Goal: Ask a question

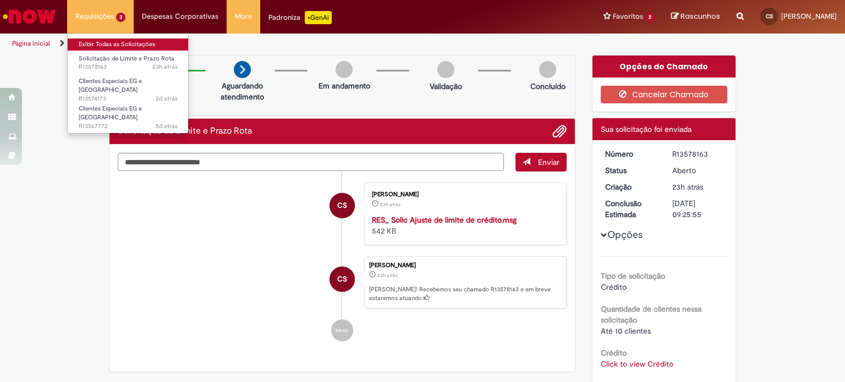
click at [112, 40] on link "Exibir Todas as Solicitações" at bounding box center [128, 44] width 121 height 12
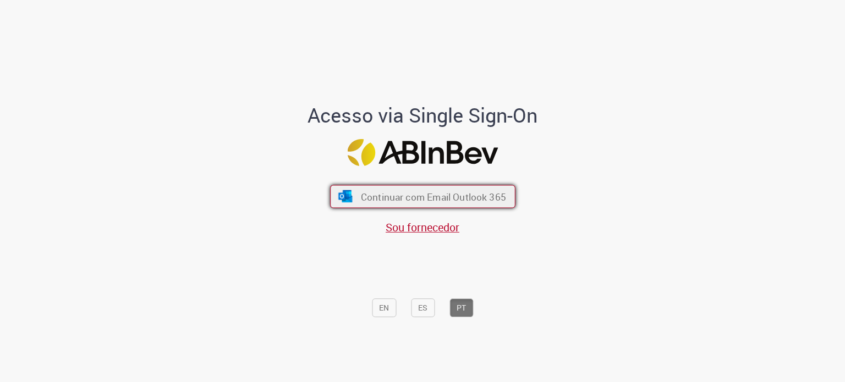
click at [454, 205] on button "Continuar com Email Outlook 365" at bounding box center [422, 196] width 185 height 23
click at [470, 194] on font "Continuar com Email Outlook 365" at bounding box center [432, 196] width 145 height 13
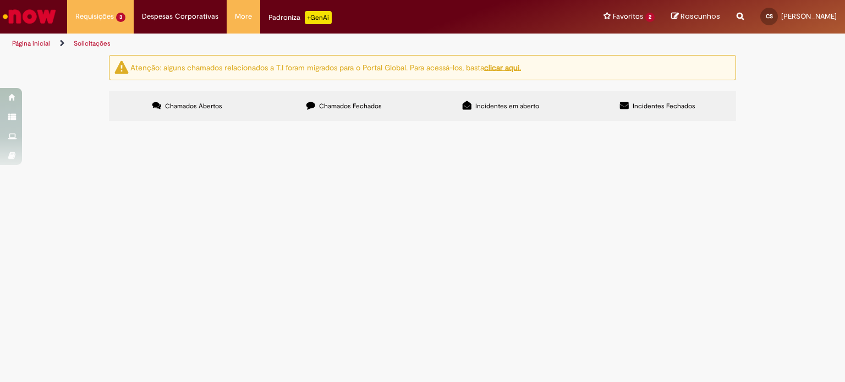
click at [0, 0] on span "Olá, boa tarde! Por gentileza, poderiam criar o cód EG para a loja em anexo? Ob…" at bounding box center [0, 0] width 0 height 0
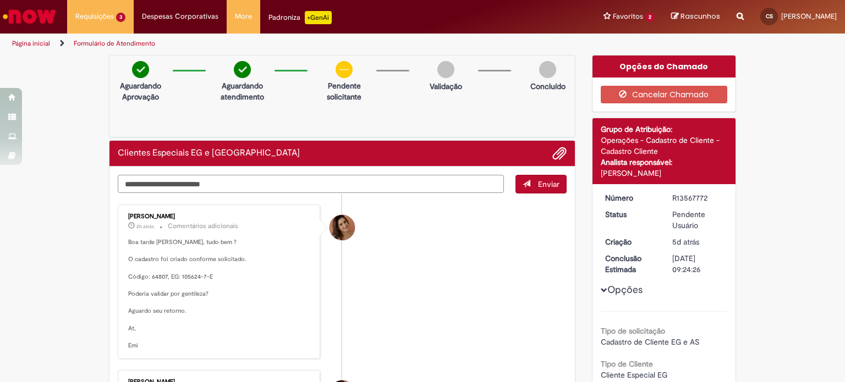
click at [301, 185] on textarea "Digite sua mensagem aqui..." at bounding box center [311, 184] width 386 height 19
type textarea "**********"
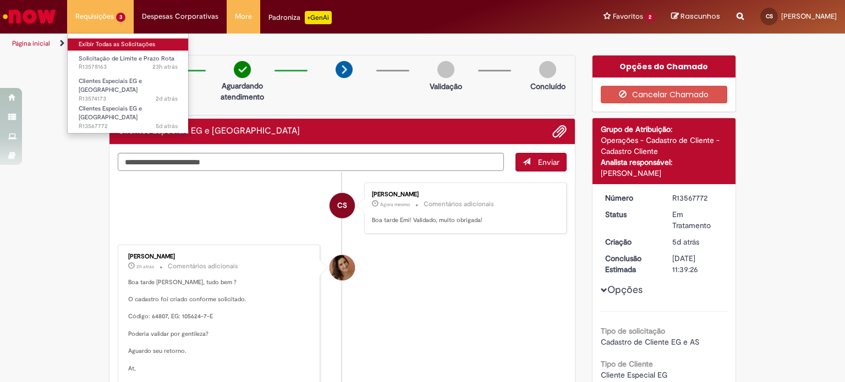
click at [108, 45] on link "Exibir Todas as Solicitações" at bounding box center [128, 44] width 121 height 12
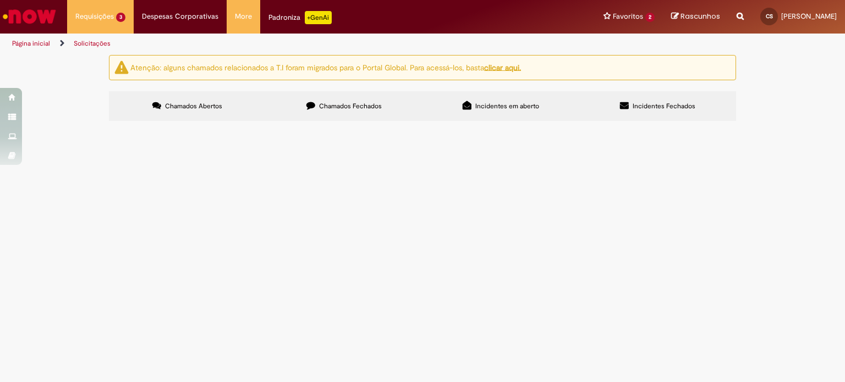
click at [0, 0] on span "Olá, boa tarde! Por gentileza, poderiam realizar as alterações de cadastro conf…" at bounding box center [0, 0] width 0 height 0
